Goal: Transaction & Acquisition: Purchase product/service

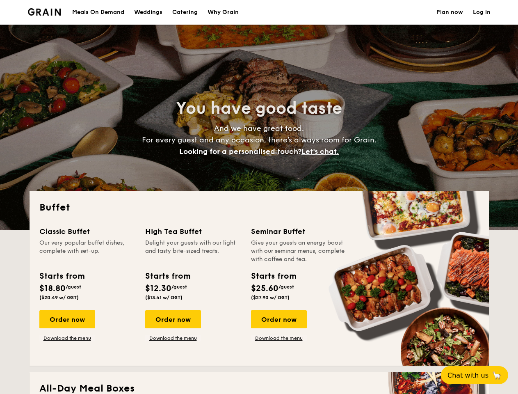
select select
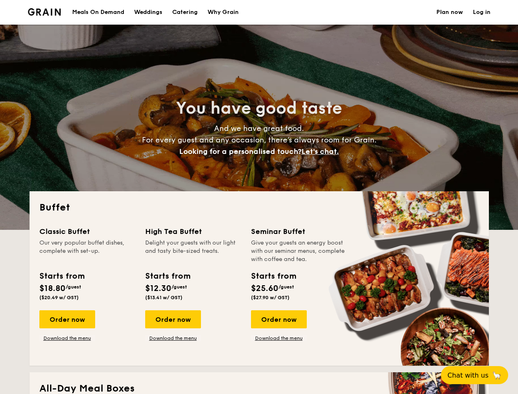
click at [259, 197] on div "Buffet Classic Buffet Our very popular buffet dishes, complete with set-up. Sta…" at bounding box center [260, 278] width 460 height 174
click at [482, 12] on link "Log in" at bounding box center [482, 12] width 18 height 25
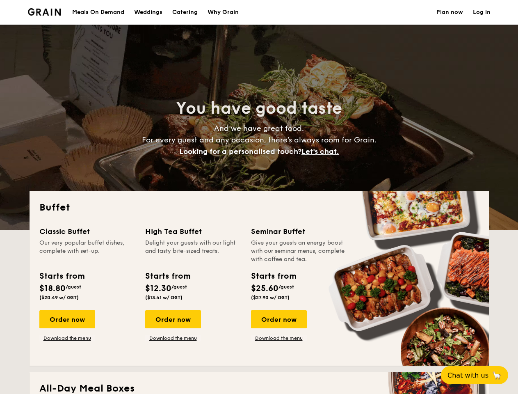
click at [323, 151] on span "Let's chat." at bounding box center [320, 151] width 37 height 9
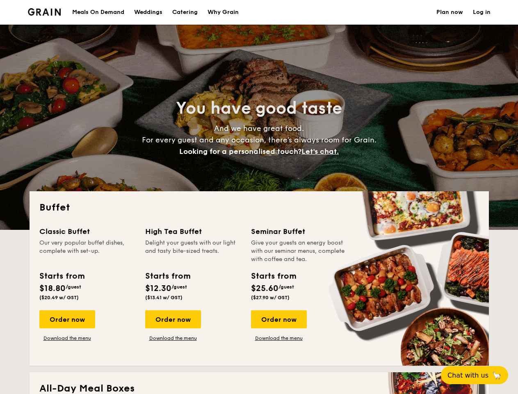
click at [67, 319] on div "Order now" at bounding box center [67, 319] width 56 height 18
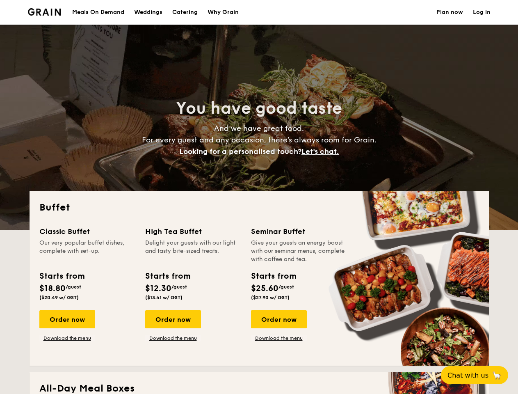
click at [173, 319] on div "Order now" at bounding box center [173, 319] width 56 height 18
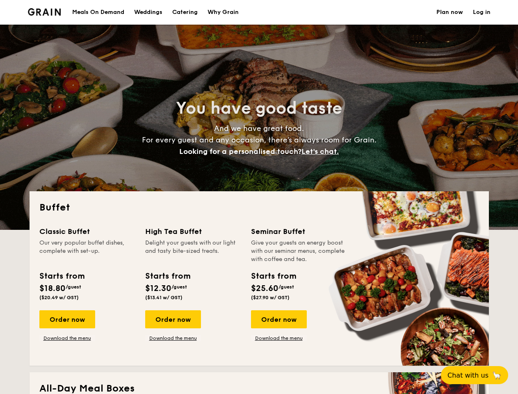
click at [279, 319] on div "Order now" at bounding box center [279, 319] width 56 height 18
click at [479, 375] on span "Chat with us" at bounding box center [468, 375] width 41 height 8
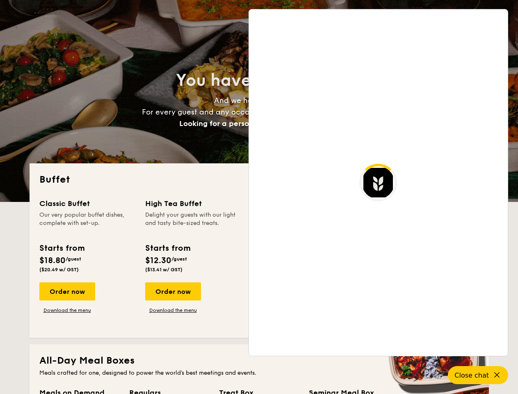
scroll to position [1408, 0]
